Goal: Contribute content

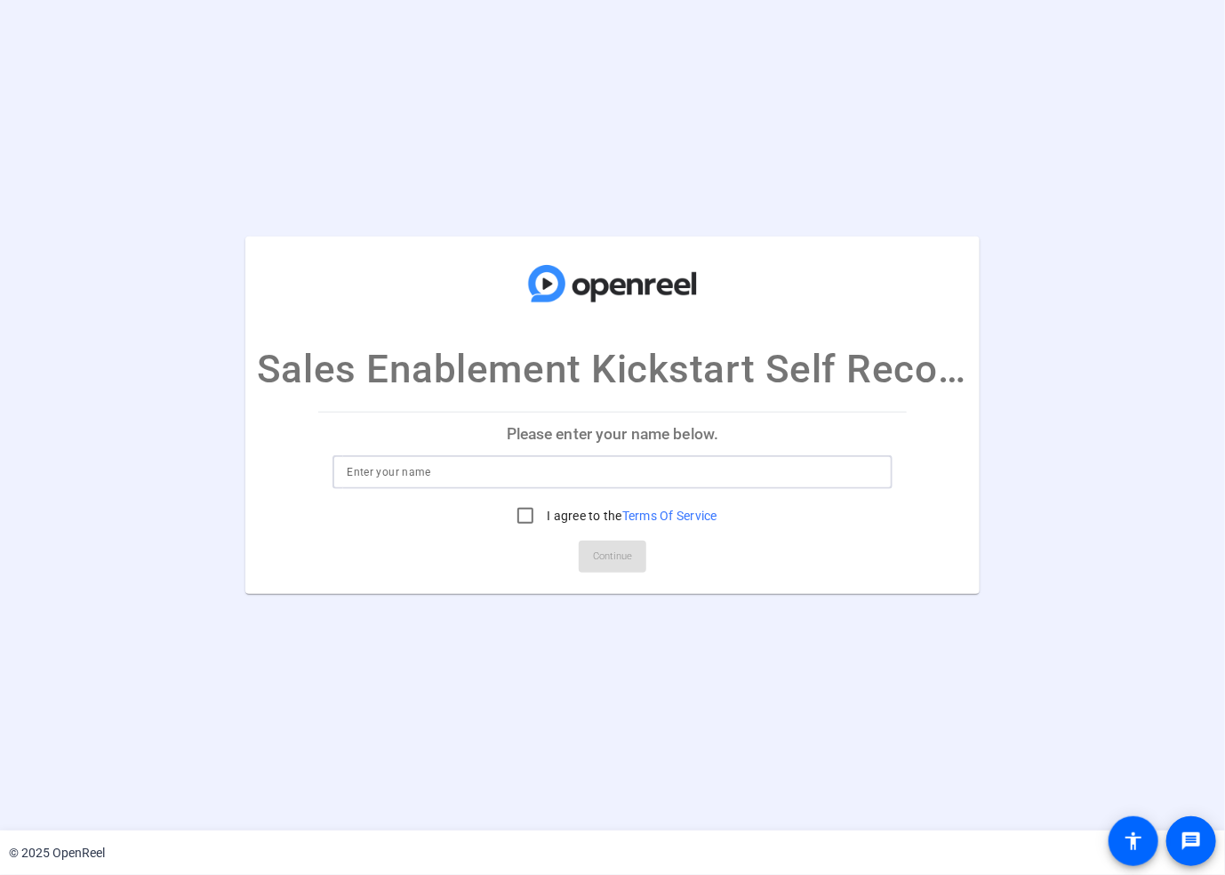
click at [472, 466] on input at bounding box center [612, 472] width 531 height 21
type input "[PERSON_NAME]"
click at [523, 521] on input "I agree to the Terms Of Service" at bounding box center [526, 516] width 36 height 36
checkbox input "true"
click at [595, 557] on span "Continue" at bounding box center [612, 556] width 39 height 27
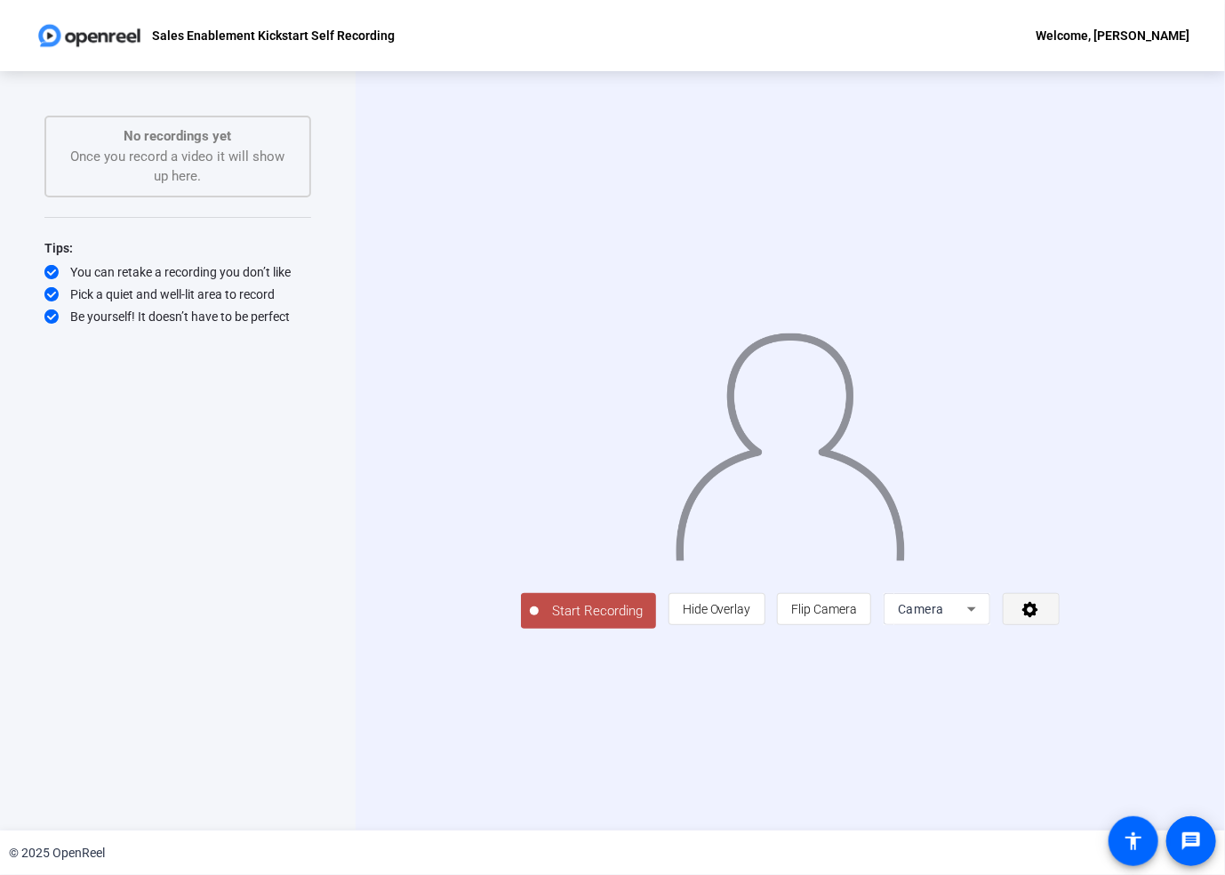
click at [1041, 618] on icon at bounding box center [1031, 609] width 20 height 18
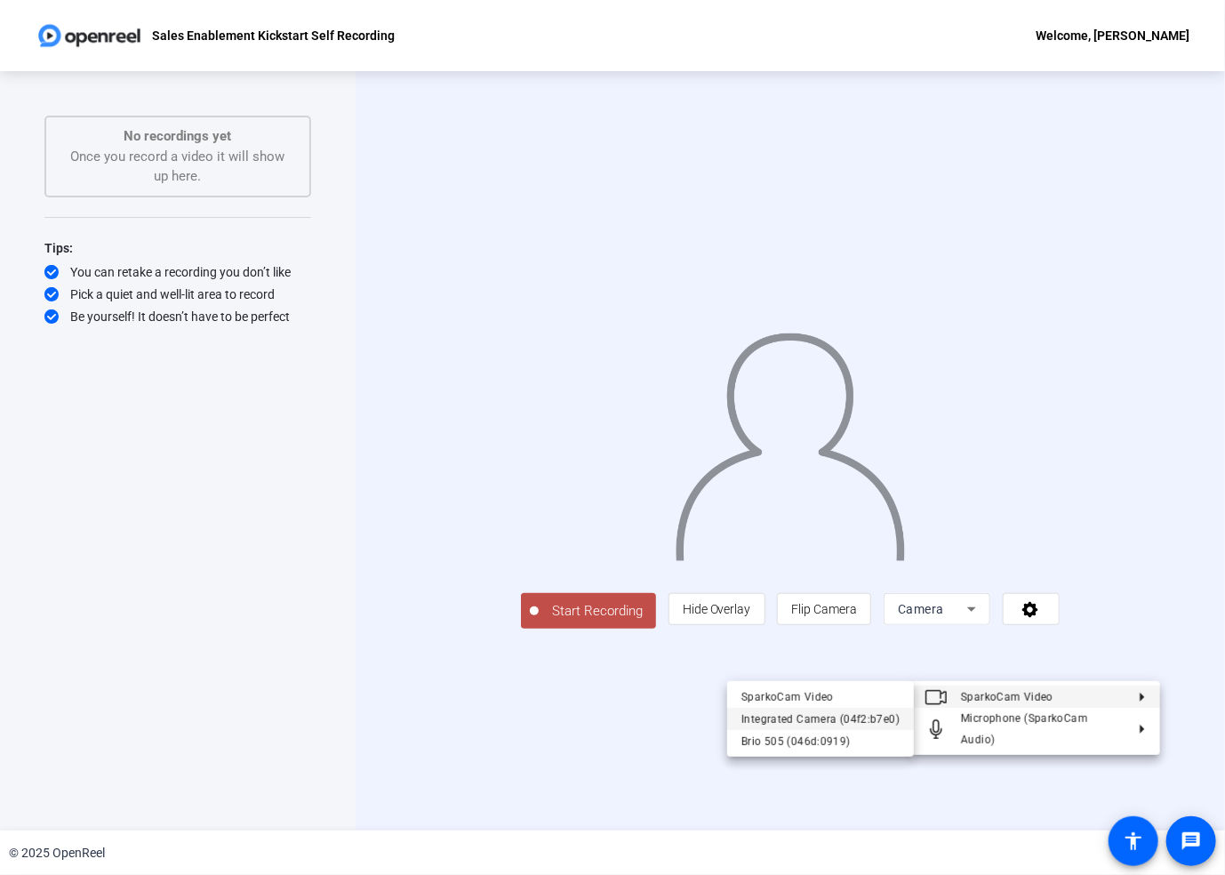
click at [839, 714] on div "Integrated Camera (04f2:b7e0)" at bounding box center [821, 719] width 158 height 21
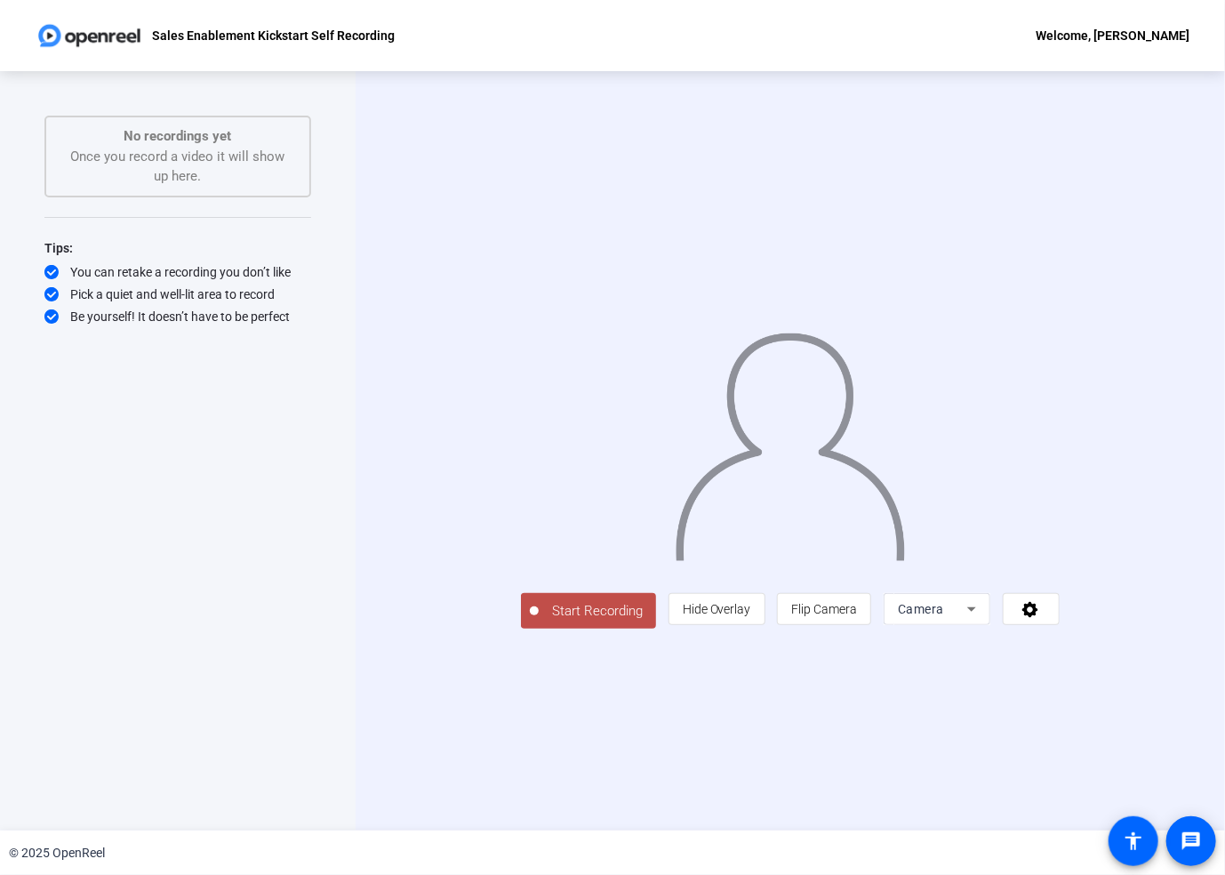
click at [983, 620] on icon at bounding box center [971, 608] width 21 height 21
click at [1126, 666] on div at bounding box center [612, 437] width 1225 height 875
click at [1039, 618] on icon at bounding box center [1031, 610] width 16 height 16
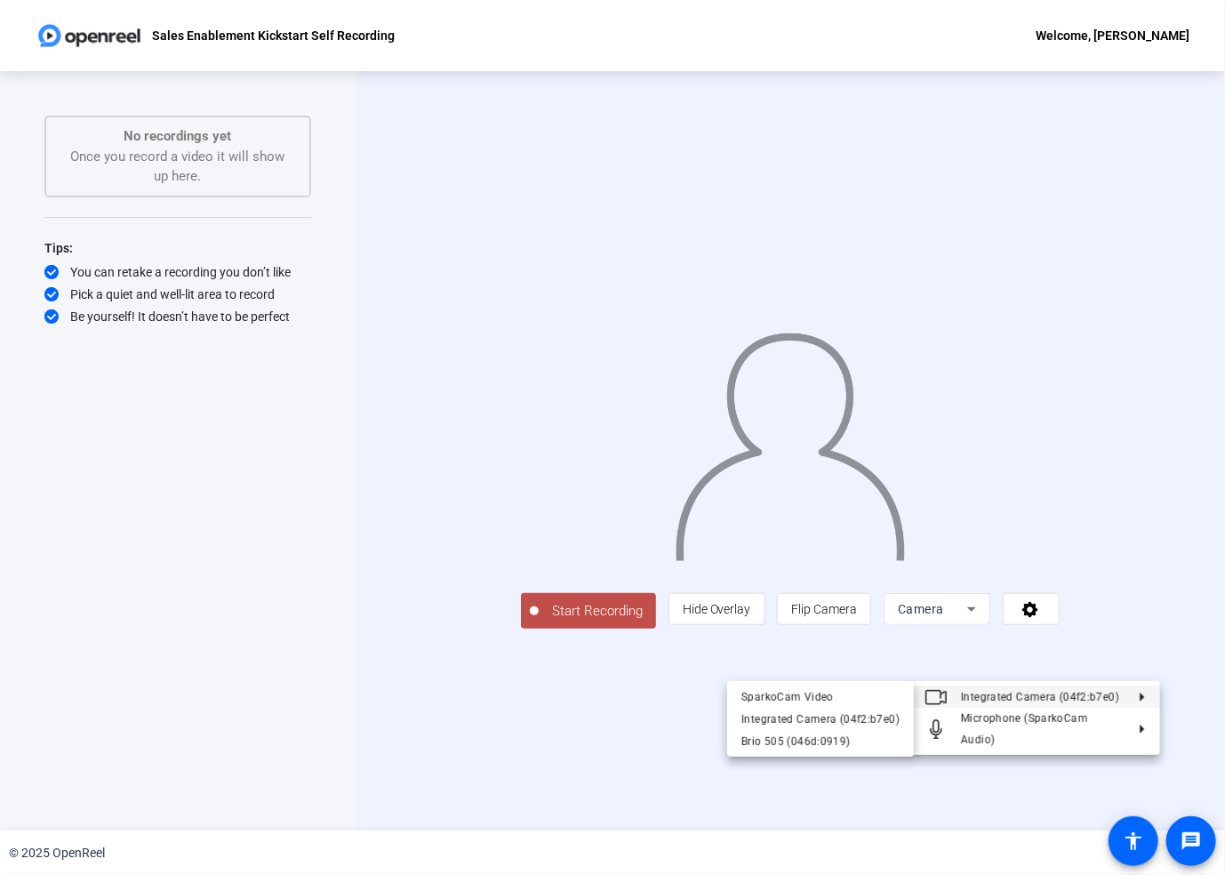
click at [1023, 707] on span "Integrated Camera (04f2:b7e0)" at bounding box center [1043, 696] width 164 height 21
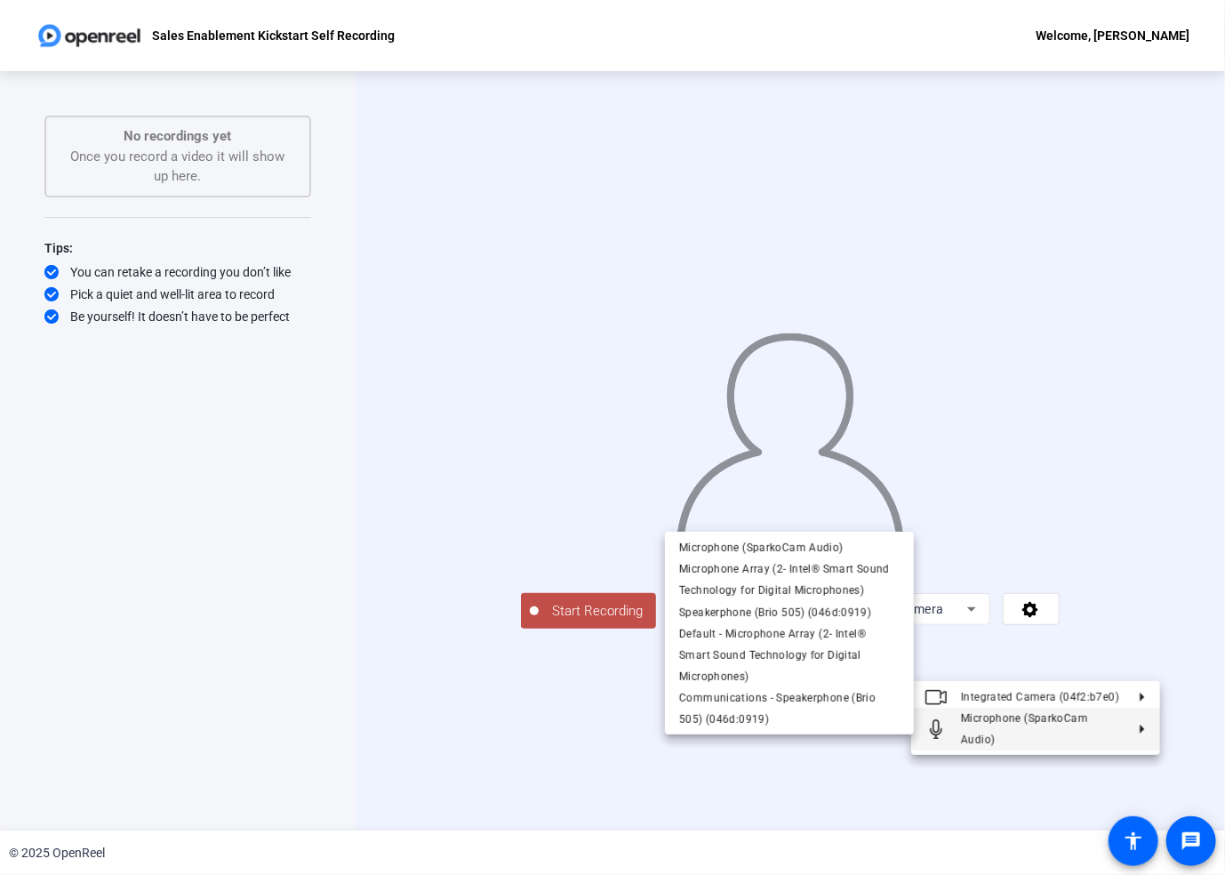
drag, startPoint x: 982, startPoint y: 824, endPoint x: 1055, endPoint y: 792, distance: 80.4
click at [983, 824] on div at bounding box center [612, 437] width 1225 height 875
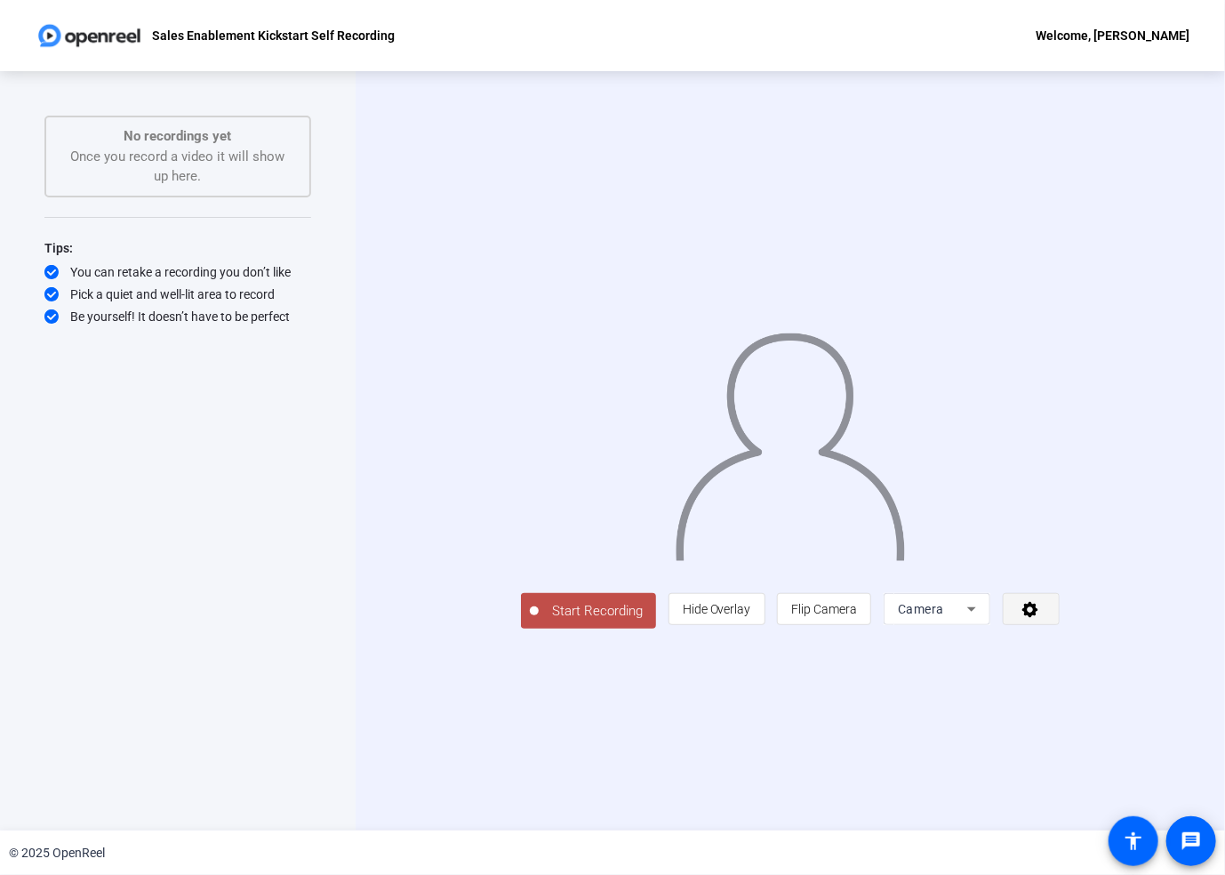
click at [1041, 618] on icon at bounding box center [1031, 609] width 20 height 18
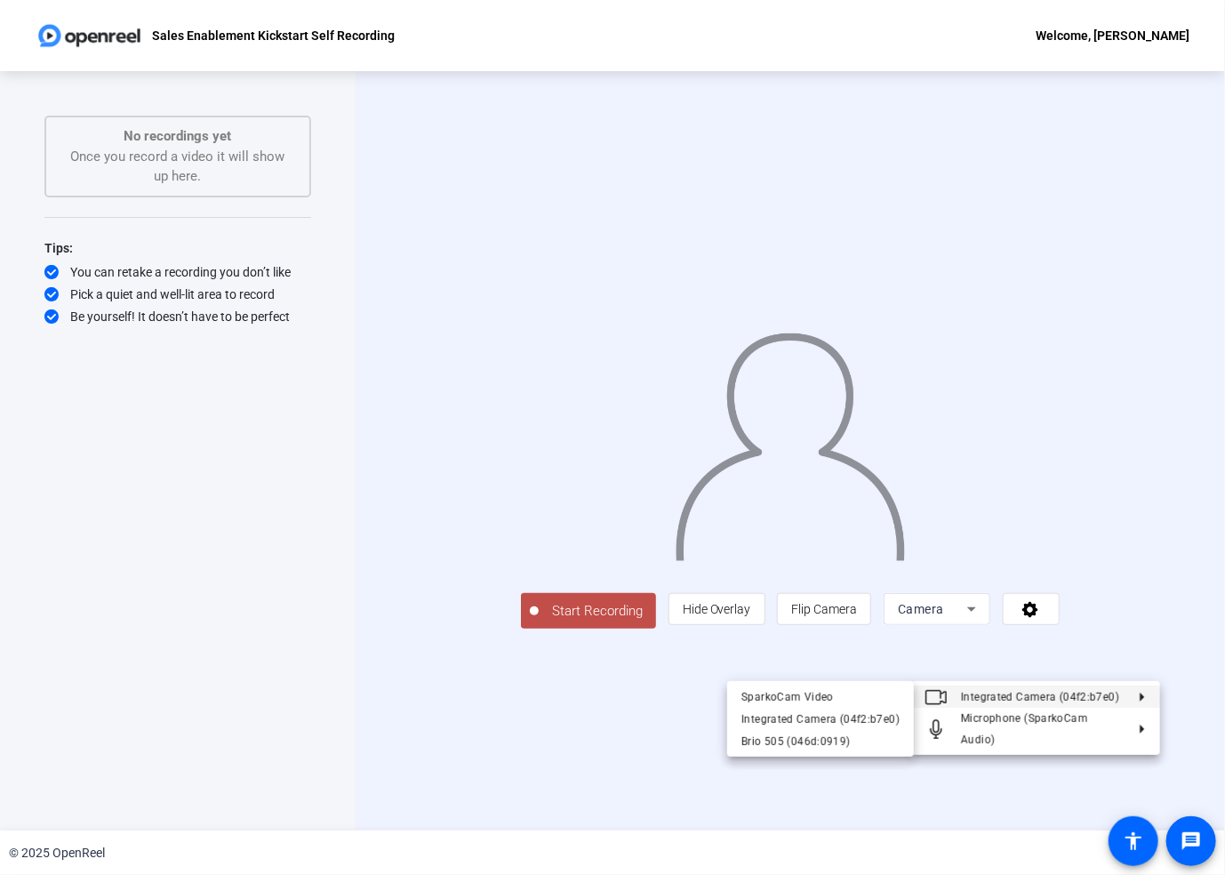
click at [1146, 699] on button "Integrated Camera (04f2:b7e0)" at bounding box center [1035, 697] width 249 height 22
click at [797, 738] on div "Brio 505 (046d:0919)" at bounding box center [821, 741] width 158 height 21
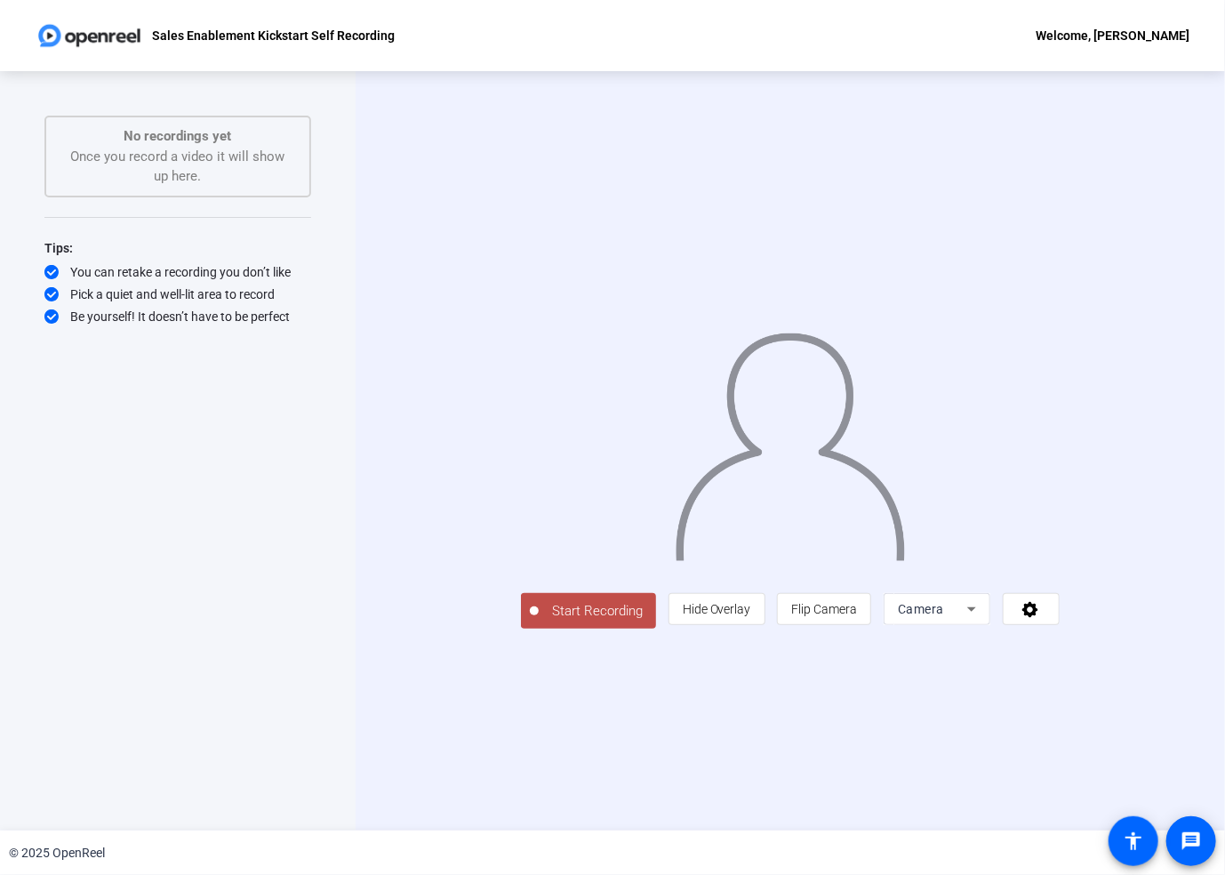
click at [117, 173] on div "No recordings yet Once you record a video it will show up here." at bounding box center [178, 156] width 228 height 60
